Goal: Check status: Check status

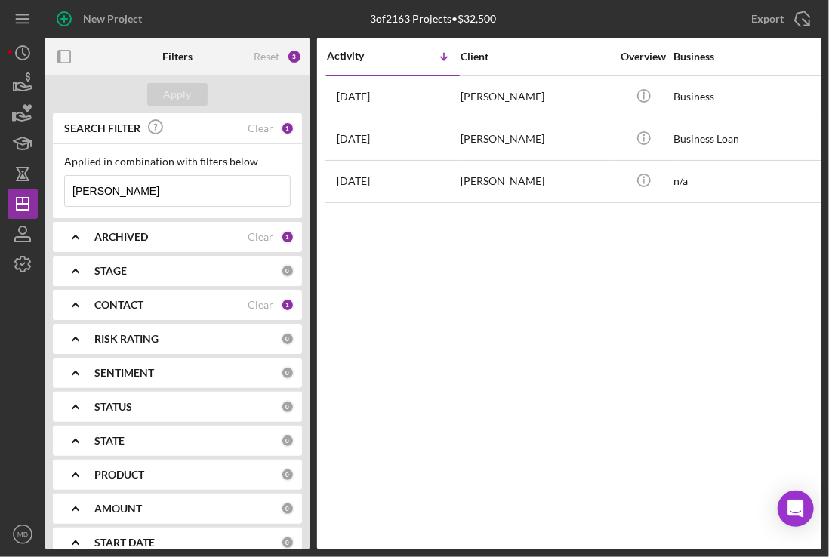
click at [157, 186] on input "[PERSON_NAME]" at bounding box center [177, 191] width 225 height 30
type input "c"
type input "n"
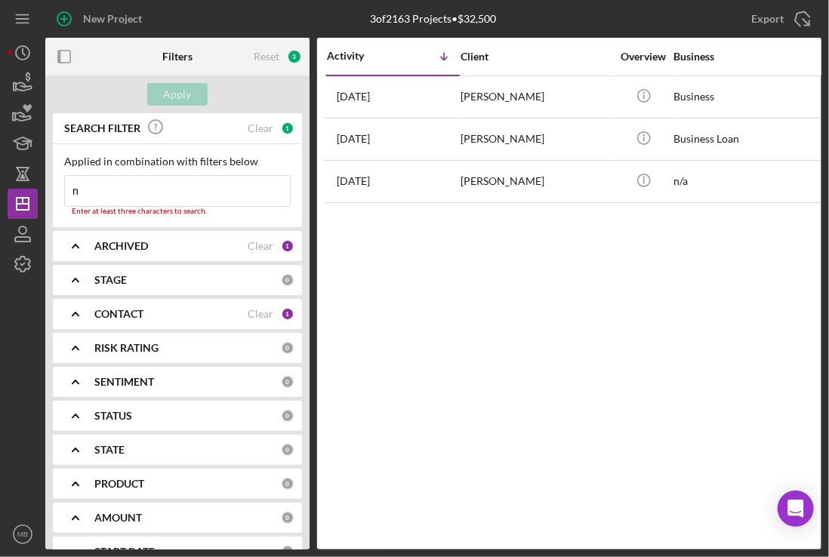
click at [107, 187] on input "n" at bounding box center [177, 191] width 225 height 30
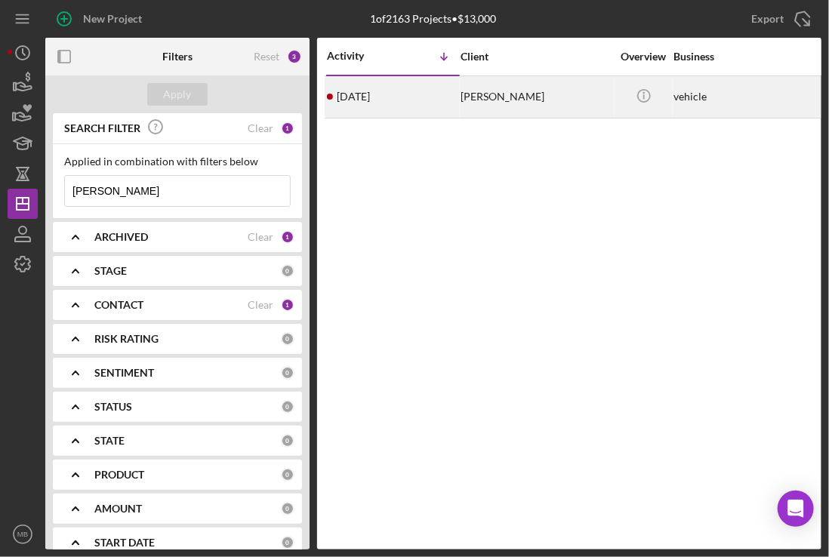
type input "[PERSON_NAME]"
click at [411, 85] on div "[DATE] [PERSON_NAME]" at bounding box center [393, 97] width 132 height 40
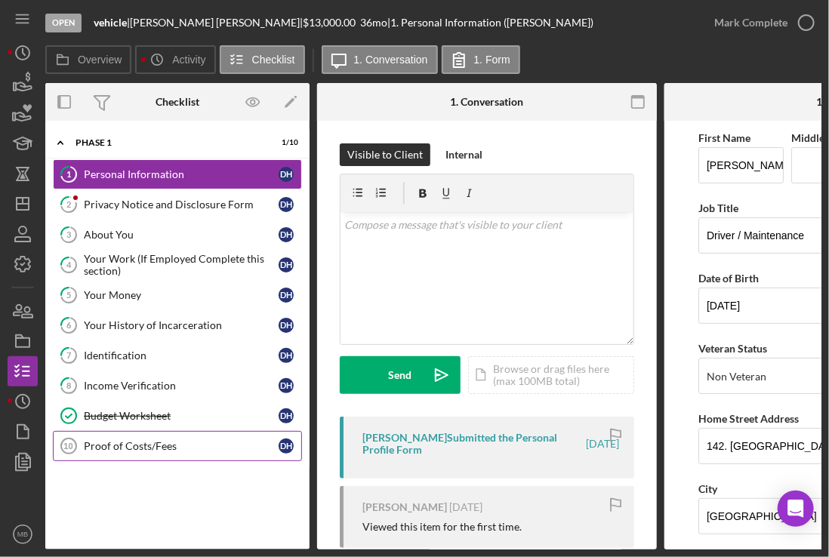
click at [202, 436] on link "Proof of Costs/Fees 10 Proof of Costs/Fees D H" at bounding box center [177, 446] width 249 height 30
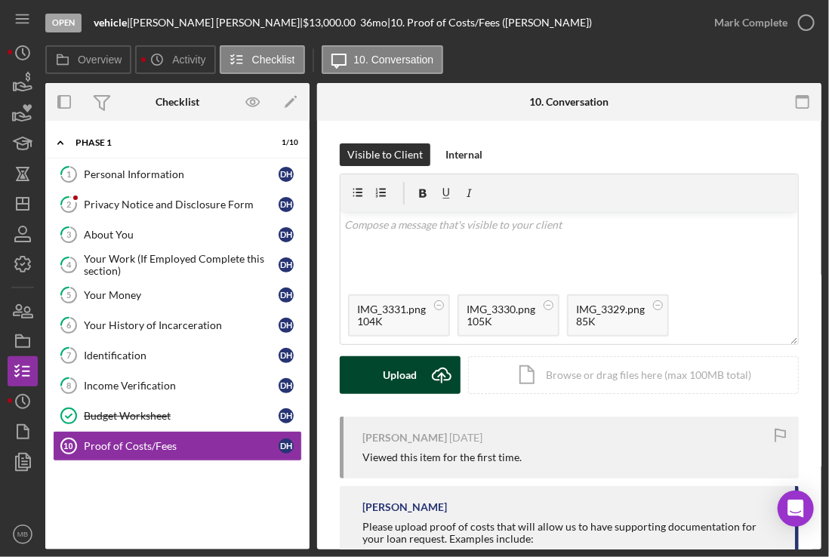
click at [438, 376] on icon "Icon/Upload" at bounding box center [442, 375] width 38 height 38
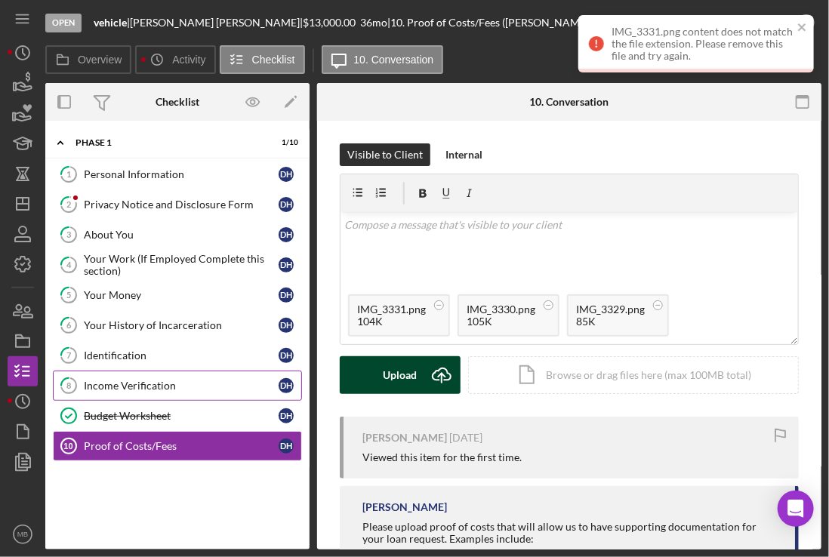
click at [197, 384] on div "Income Verification" at bounding box center [181, 386] width 195 height 12
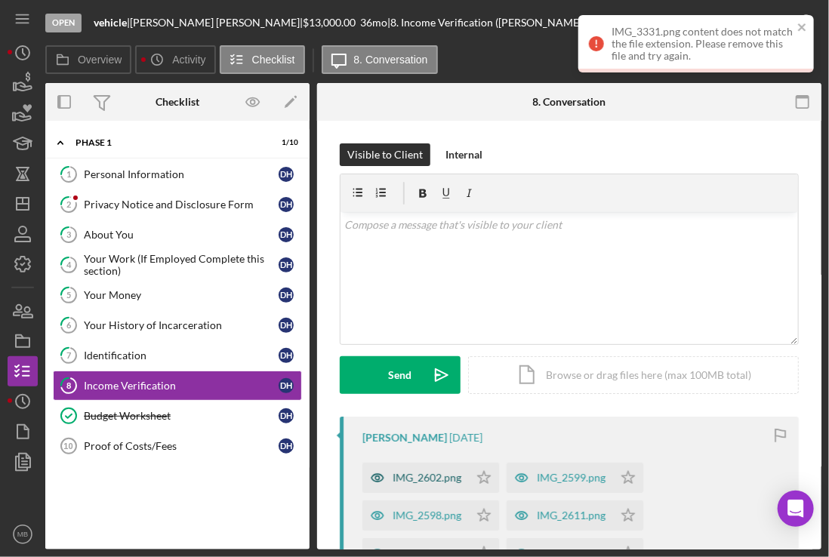
click at [408, 476] on div "IMG_2602.png" at bounding box center [427, 478] width 69 height 12
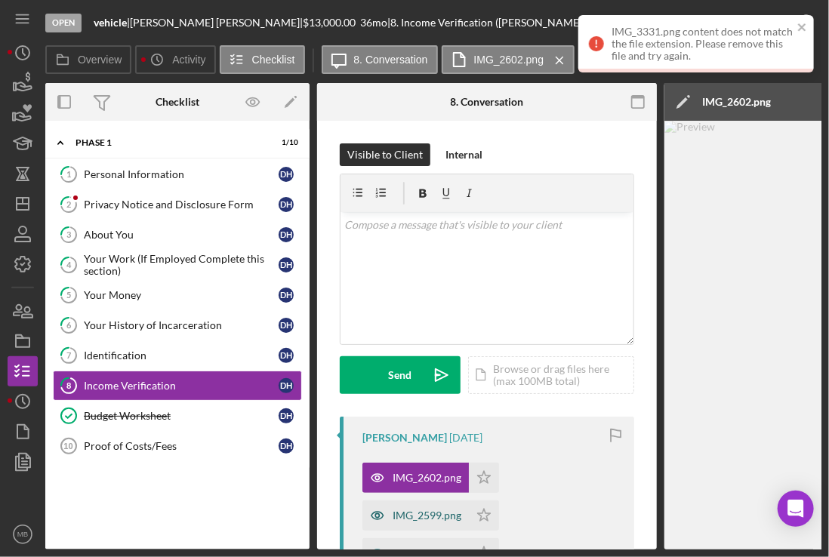
click at [413, 503] on div "IMG_2599.png" at bounding box center [415, 516] width 106 height 30
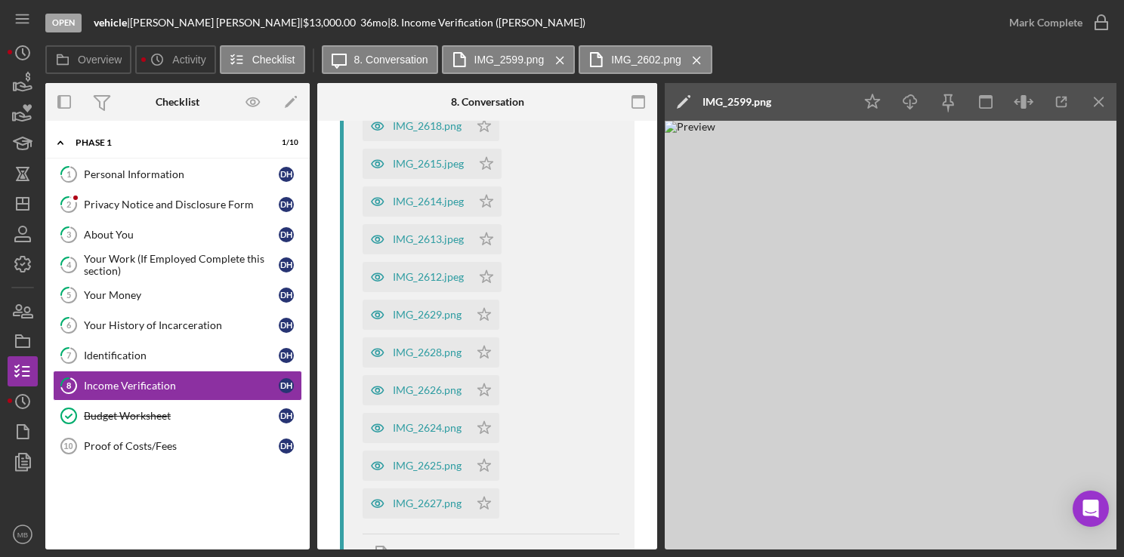
scroll to position [730, 0]
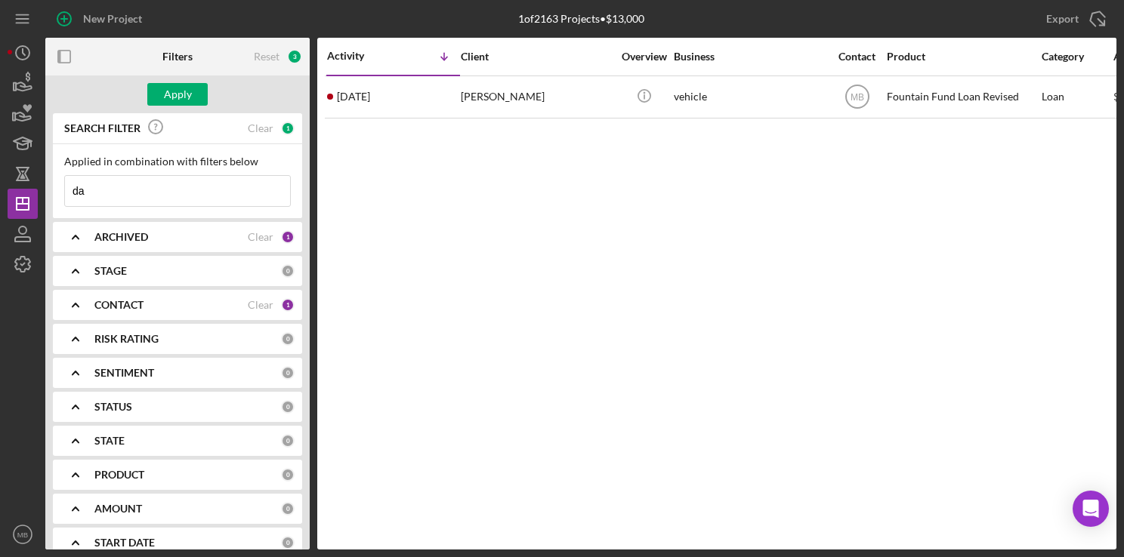
type input "d"
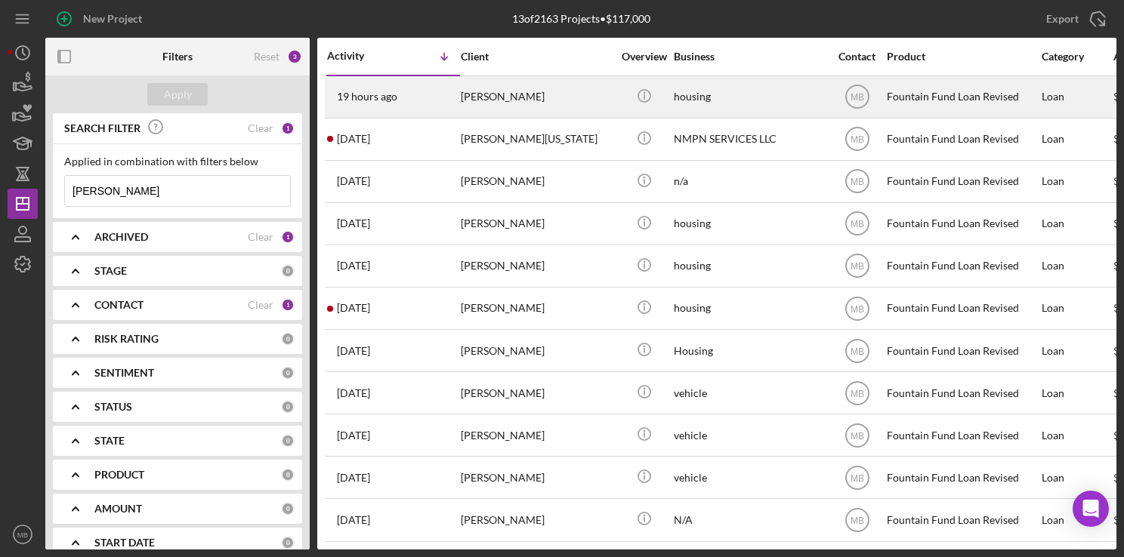
type input "[PERSON_NAME]"
click at [478, 95] on div "[PERSON_NAME]" at bounding box center [536, 97] width 151 height 40
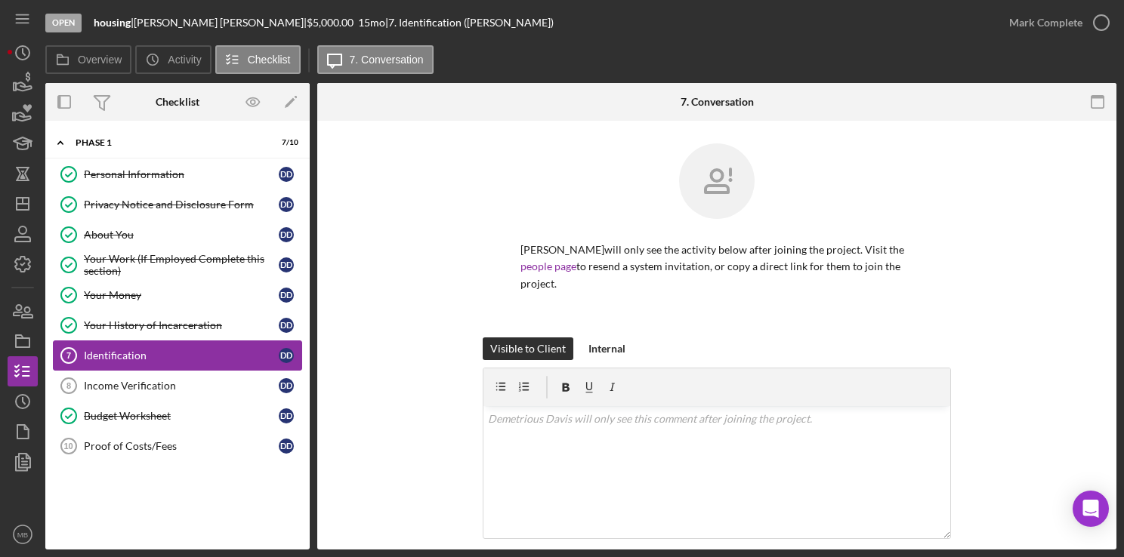
click at [138, 351] on div "Identification" at bounding box center [181, 356] width 195 height 12
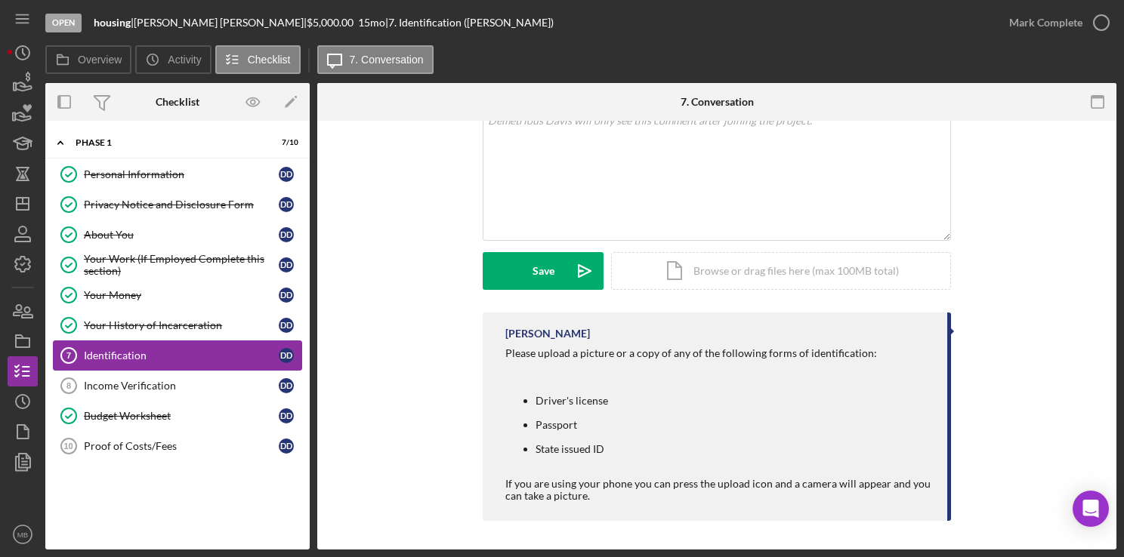
scroll to position [311, 0]
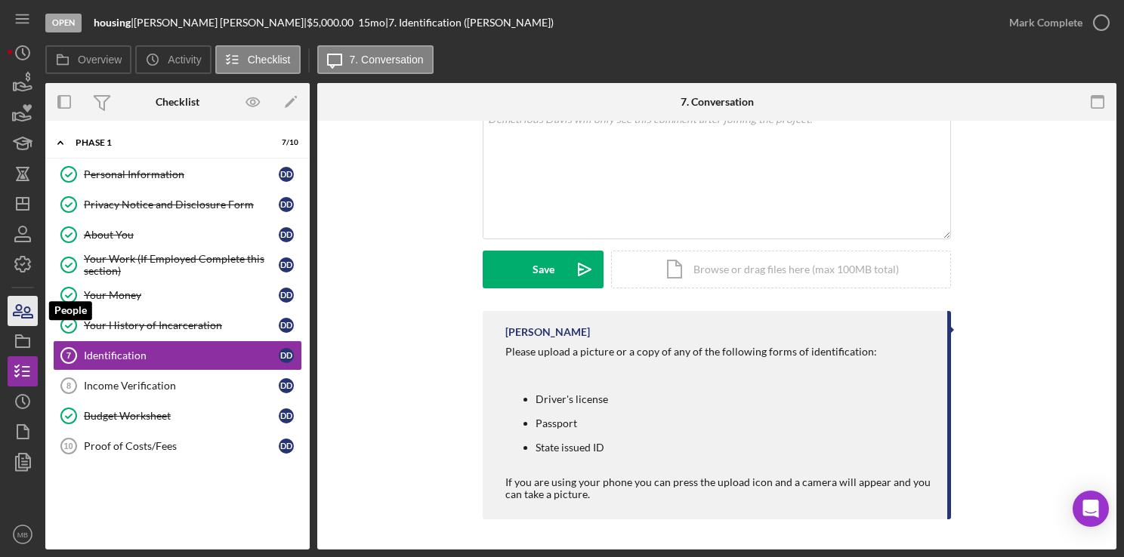
click at [21, 313] on icon "button" at bounding box center [18, 310] width 8 height 11
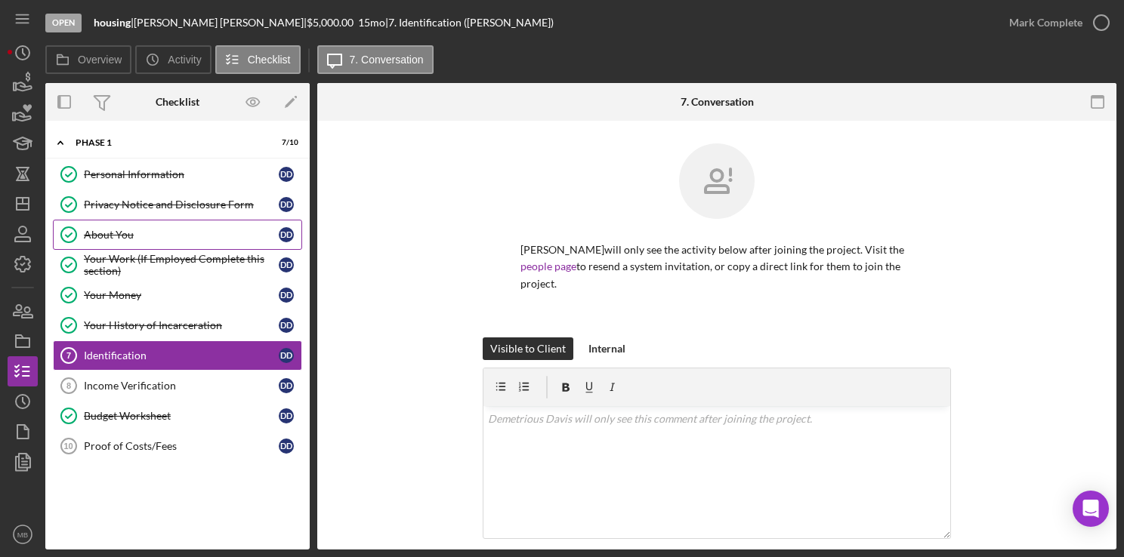
click at [141, 234] on div "About You" at bounding box center [181, 235] width 195 height 12
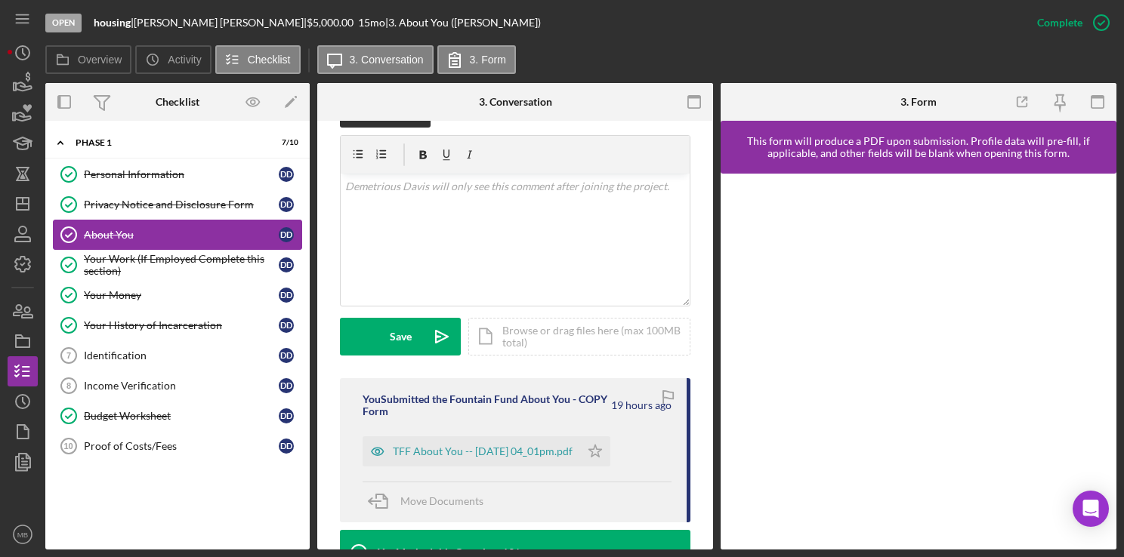
scroll to position [236, 0]
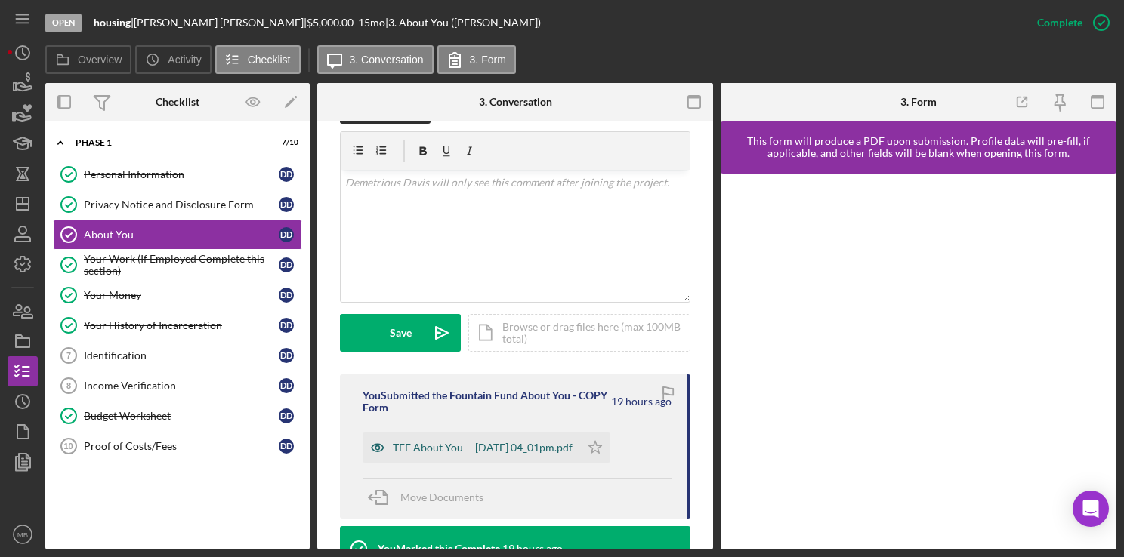
click at [498, 463] on div "TFF About You -- [DATE] 04_01pm.pdf" at bounding box center [470, 448] width 217 height 30
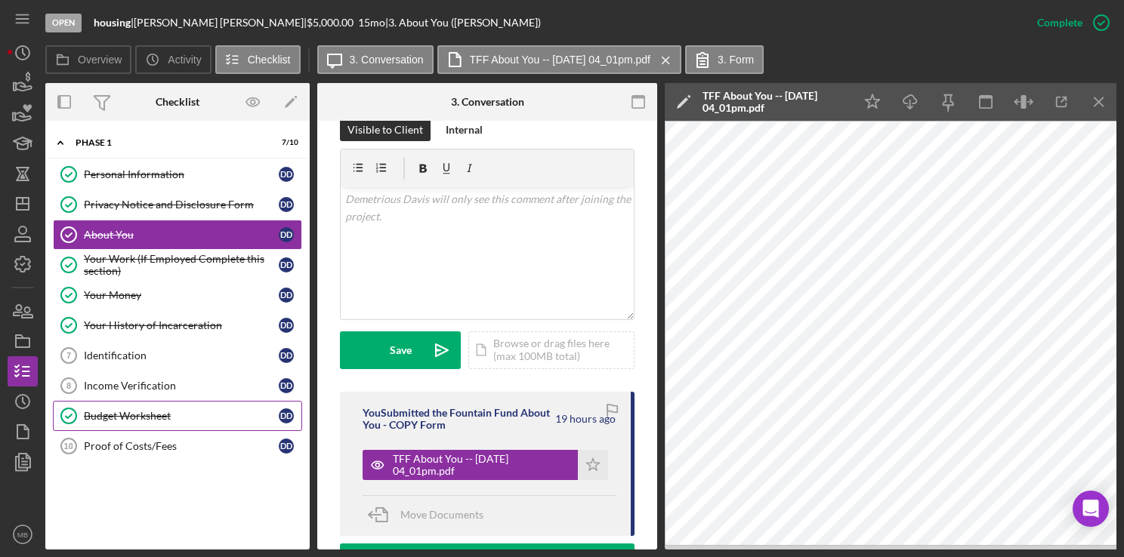
click at [142, 419] on div "Budget Worksheet" at bounding box center [181, 416] width 195 height 12
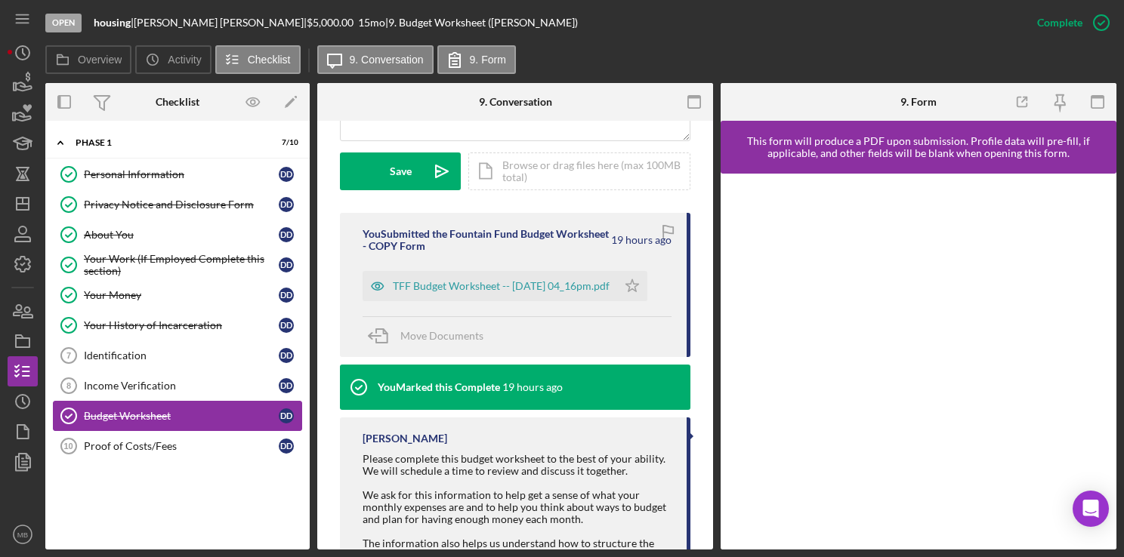
scroll to position [402, 0]
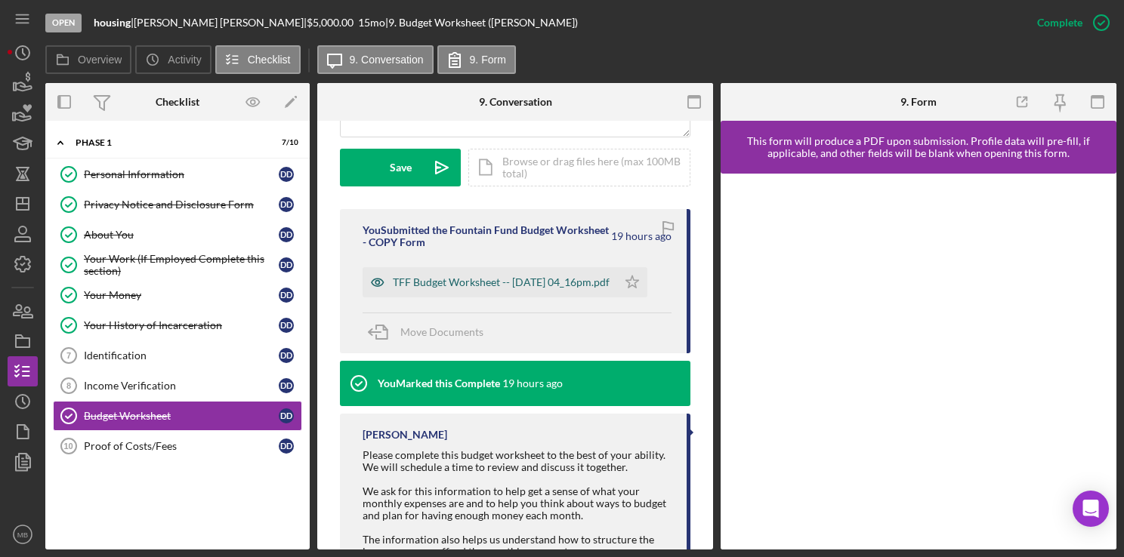
click at [513, 288] on div "TFF Budget Worksheet -- [DATE] 04_16pm.pdf" at bounding box center [501, 282] width 217 height 12
